Goal: Navigation & Orientation: Find specific page/section

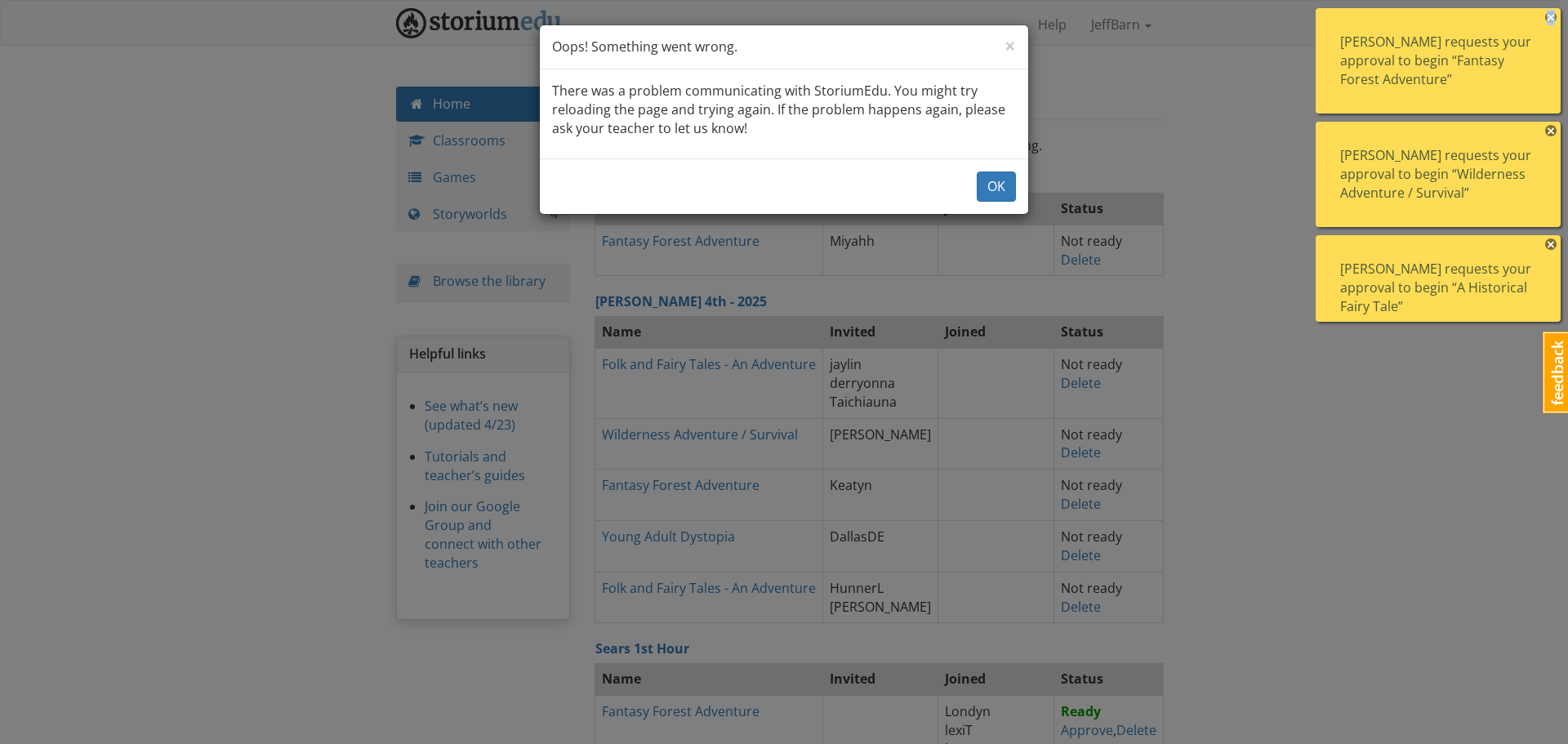
click at [1550, 15] on span "×" at bounding box center [1551, 16] width 11 height 11
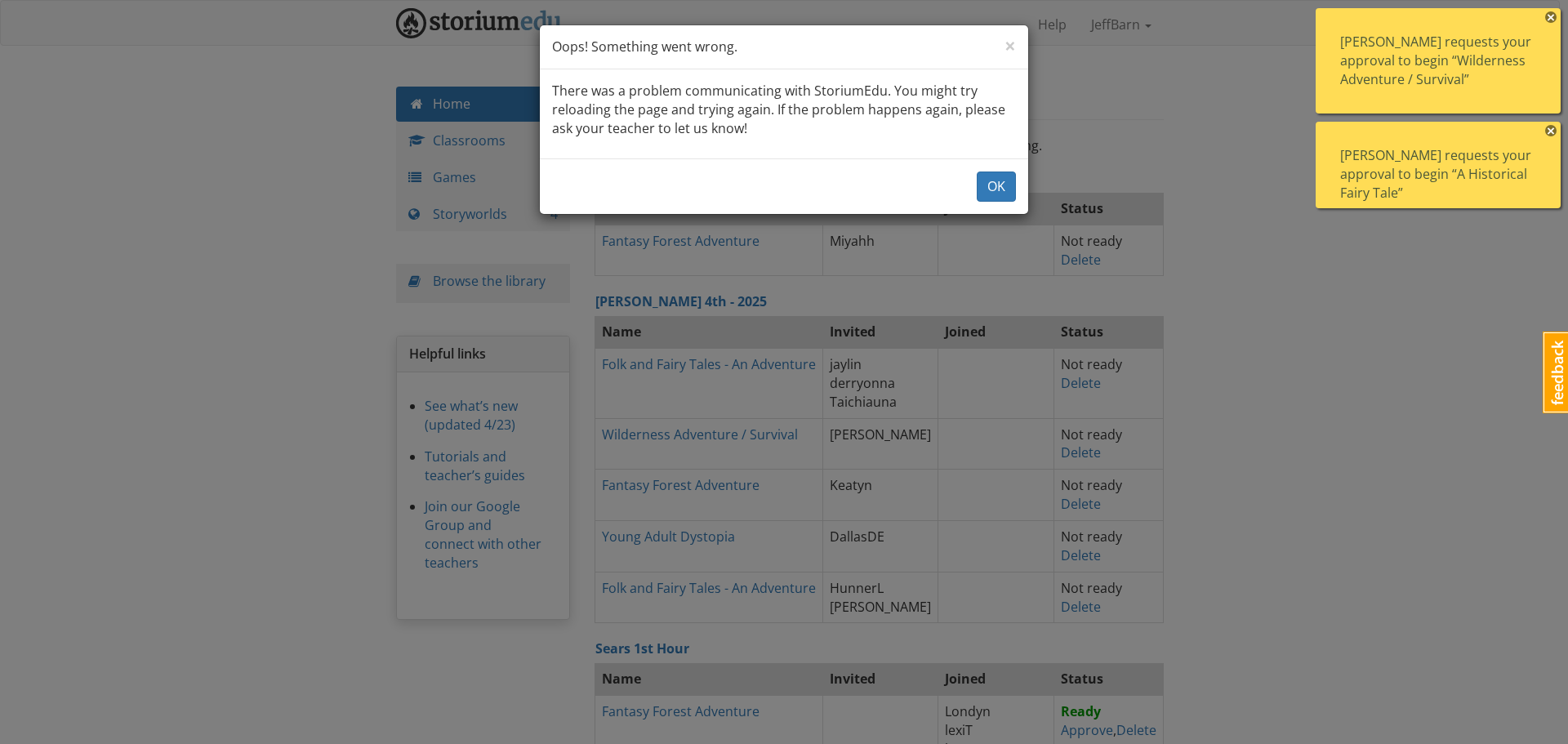
click at [1550, 15] on span "×" at bounding box center [1551, 16] width 11 height 11
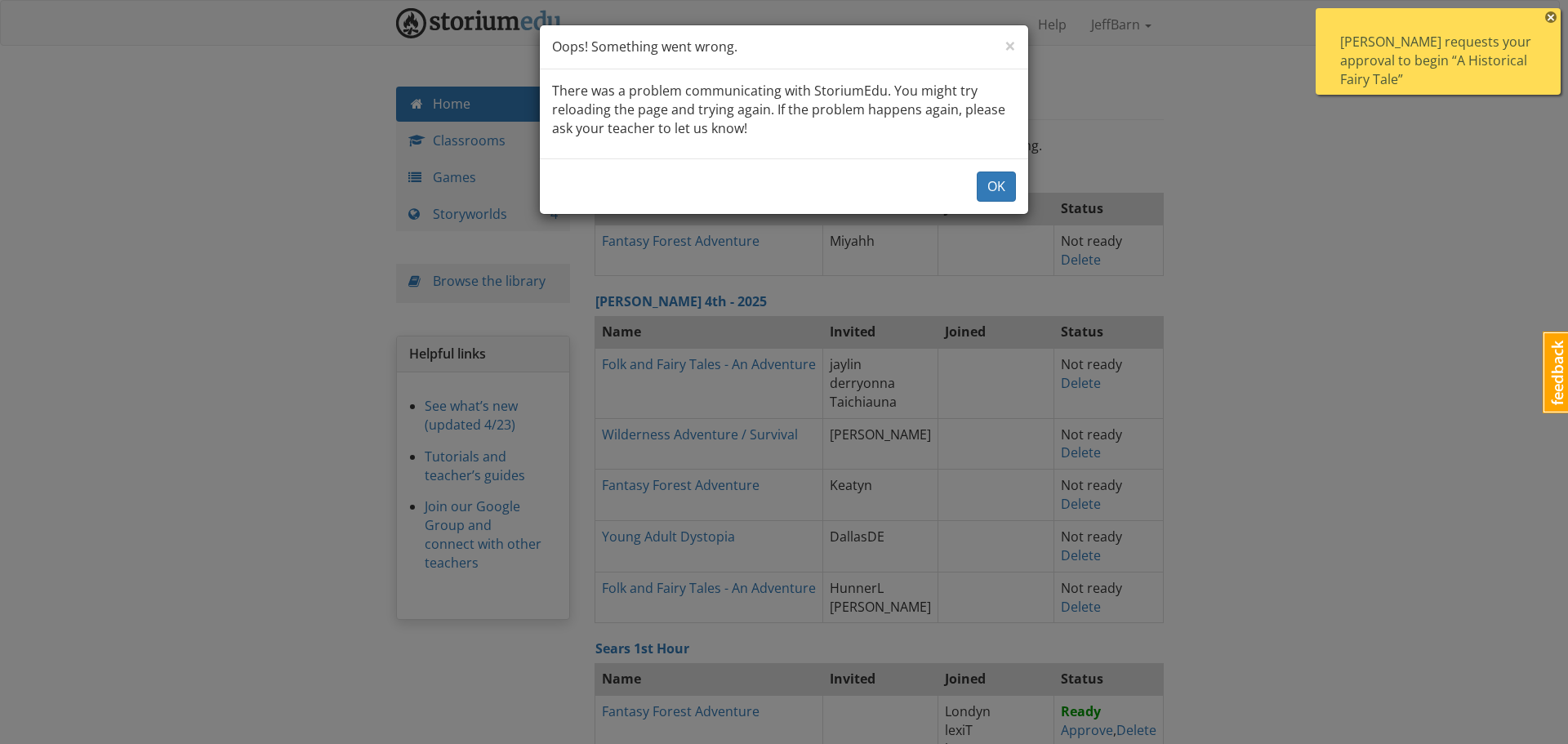
click at [1550, 15] on span "×" at bounding box center [1551, 16] width 11 height 11
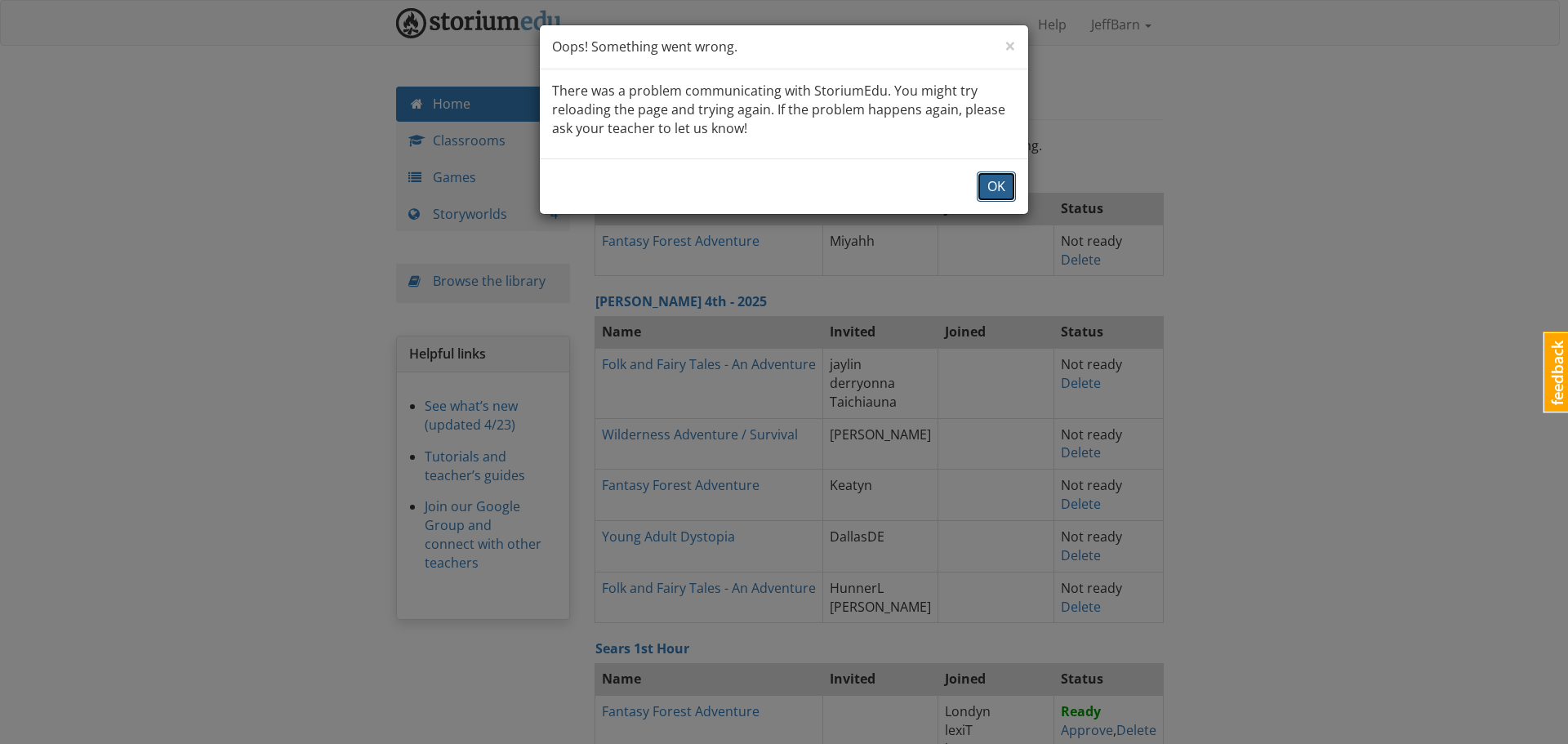
click at [993, 189] on button "OK" at bounding box center [997, 186] width 39 height 30
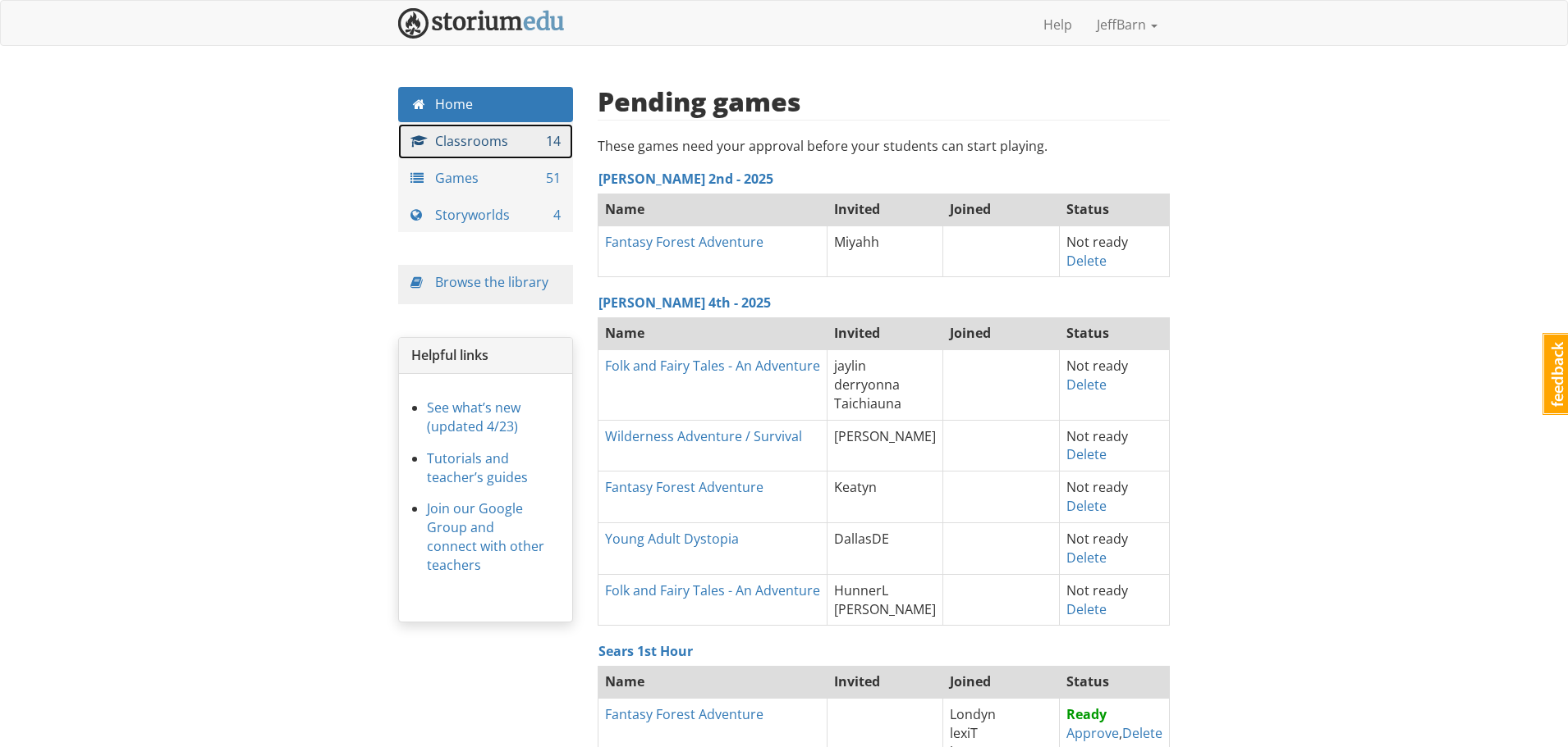
click at [524, 134] on link "Classrooms 14" at bounding box center [485, 141] width 175 height 35
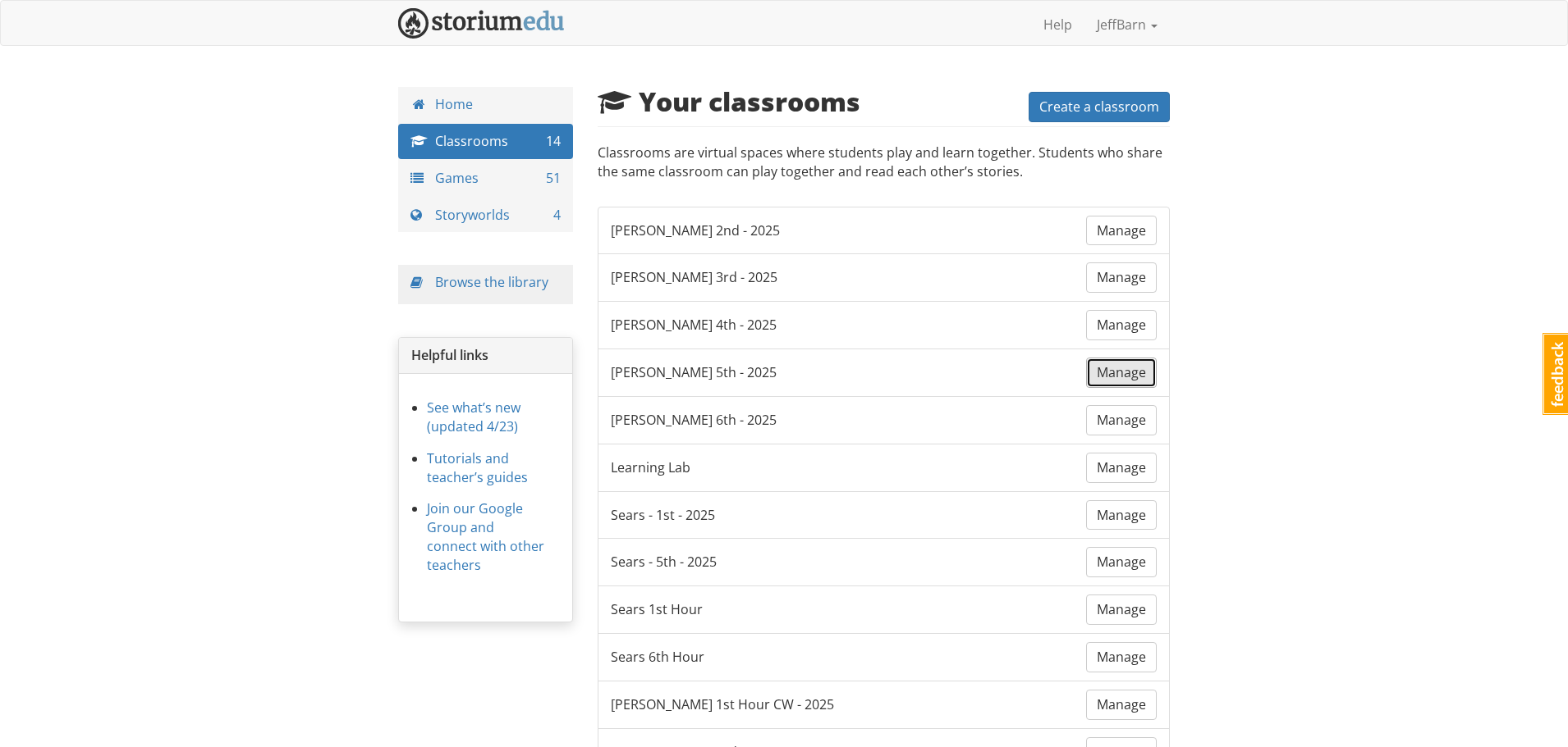
click at [1109, 364] on span "Manage" at bounding box center [1121, 372] width 49 height 18
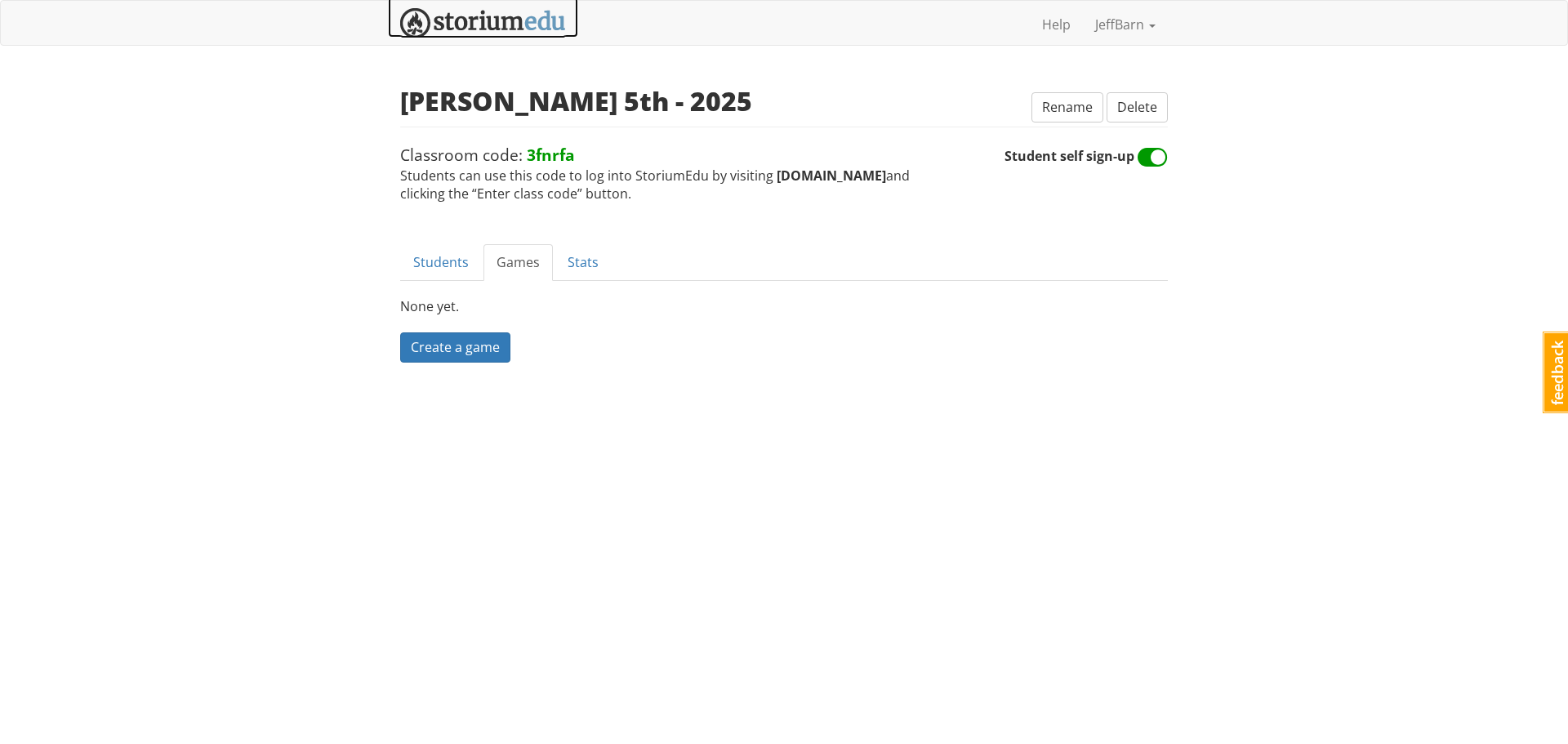
click at [500, 13] on img at bounding box center [483, 23] width 166 height 30
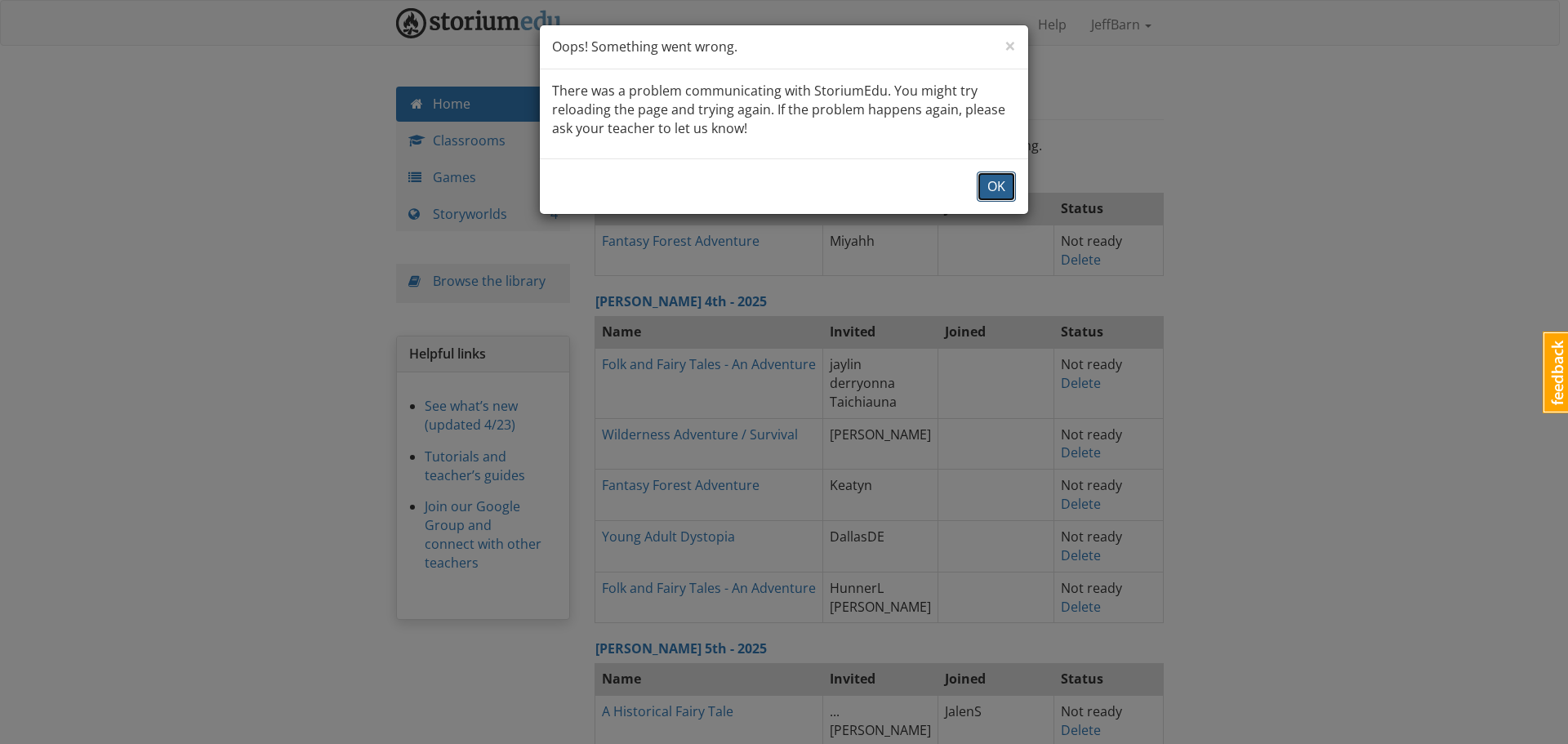
click at [986, 197] on button "OK" at bounding box center [997, 186] width 39 height 30
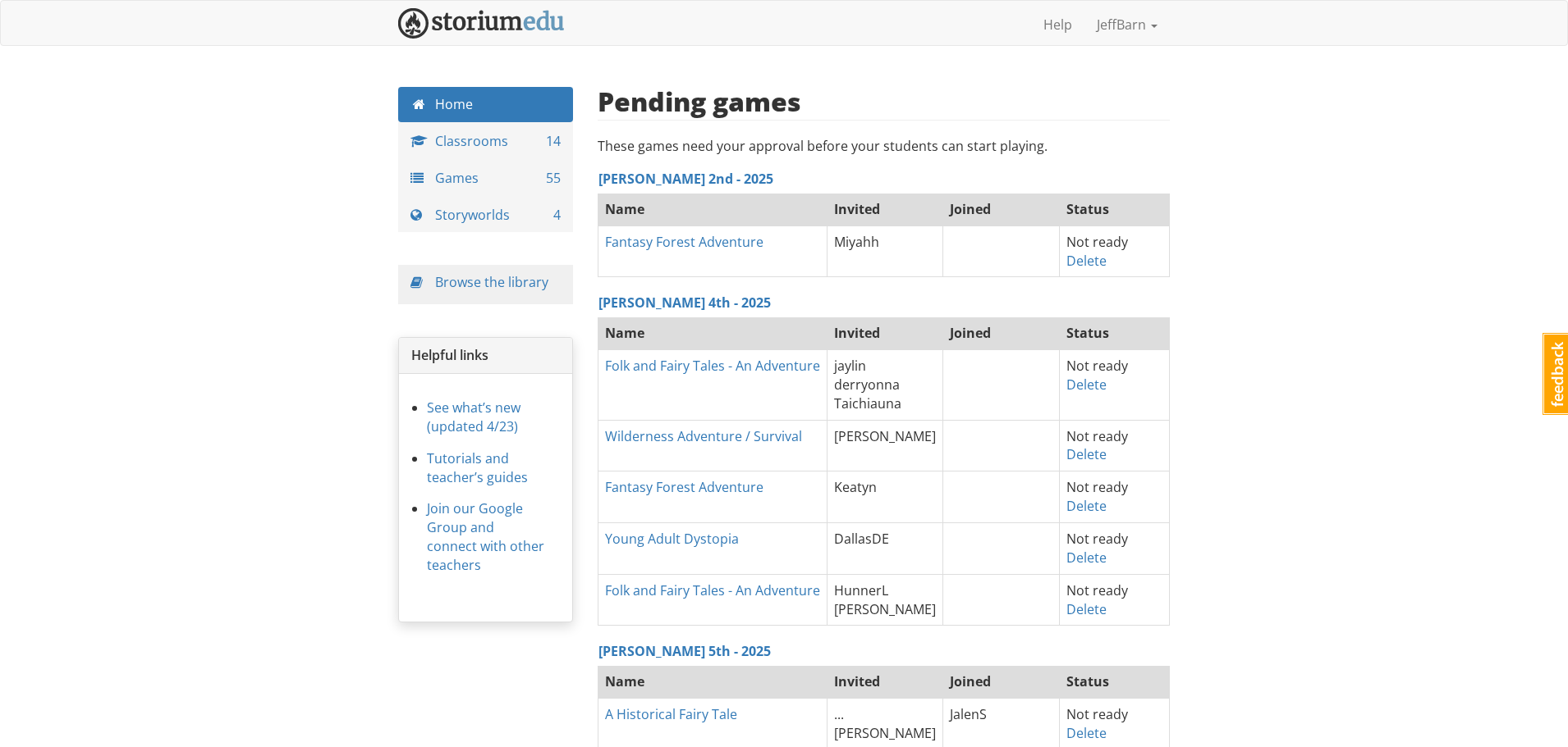
click at [1041, 165] on th "[PERSON_NAME] 2nd - 2025" at bounding box center [884, 179] width 572 height 28
